Goal: Task Accomplishment & Management: Manage account settings

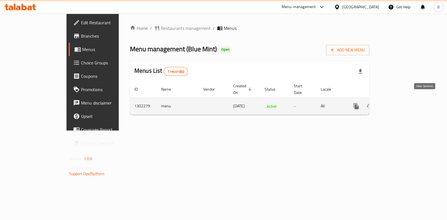
click at [400, 103] on icon "enhanced table" at bounding box center [396, 106] width 7 height 7
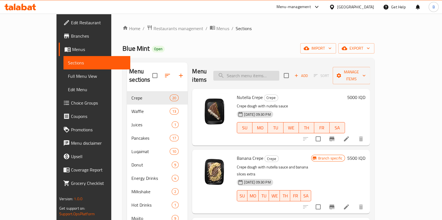
click at [256, 74] on input "search" at bounding box center [246, 76] width 66 height 10
type input "h"
type input "ايس كوفي"
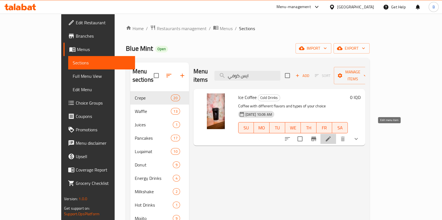
click at [331, 136] on icon at bounding box center [328, 139] width 7 height 7
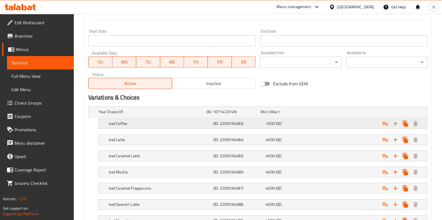
scroll to position [302, 0]
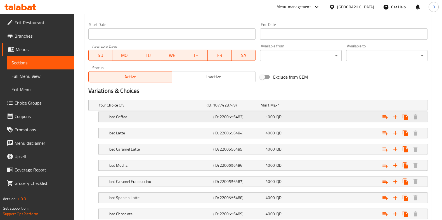
click at [272, 116] on span "1000" at bounding box center [269, 116] width 9 height 7
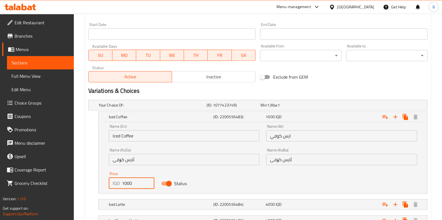
drag, startPoint x: 123, startPoint y: 185, endPoint x: 118, endPoint y: 184, distance: 5.3
click at [118, 184] on div "IQD 1000 Price" at bounding box center [132, 183] width 46 height 11
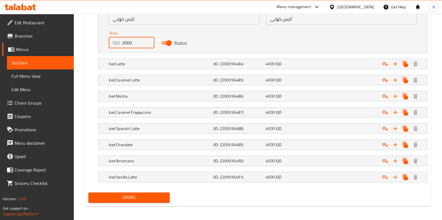
type input "3000"
click at [130, 196] on span "Update" at bounding box center [129, 197] width 72 height 7
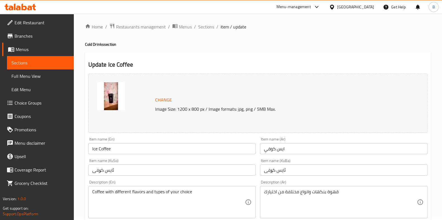
scroll to position [0, 0]
